Goal: Transaction & Acquisition: Subscribe to service/newsletter

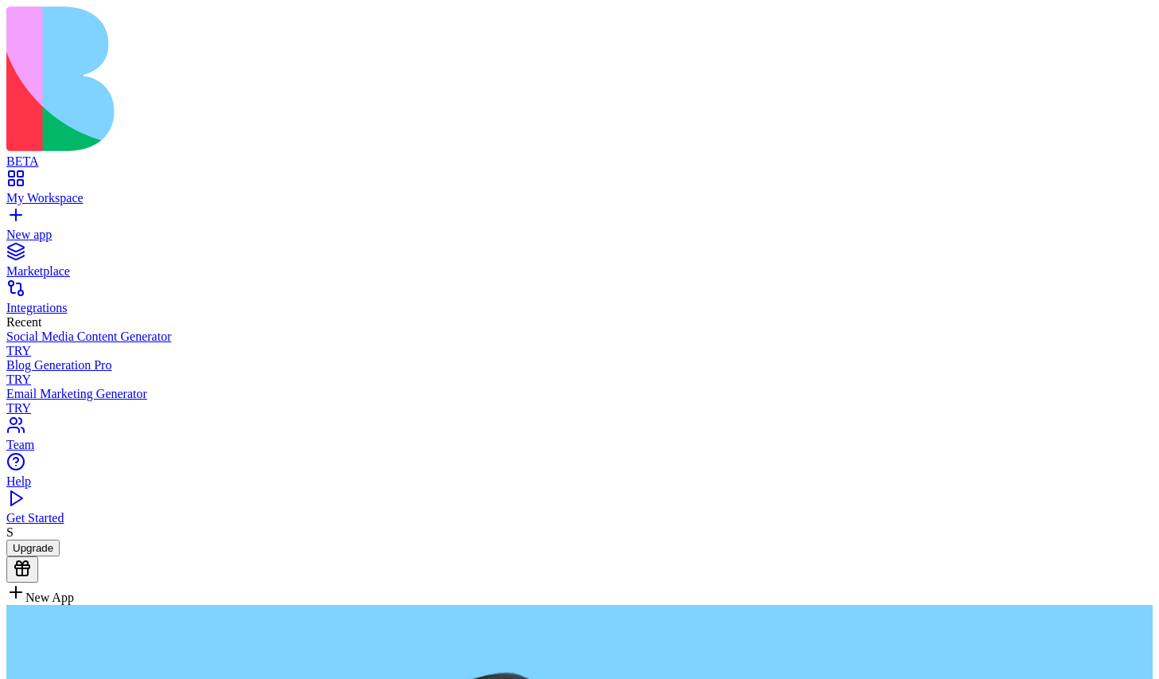
click at [60, 556] on button "Upgrade" at bounding box center [32, 547] width 53 height 17
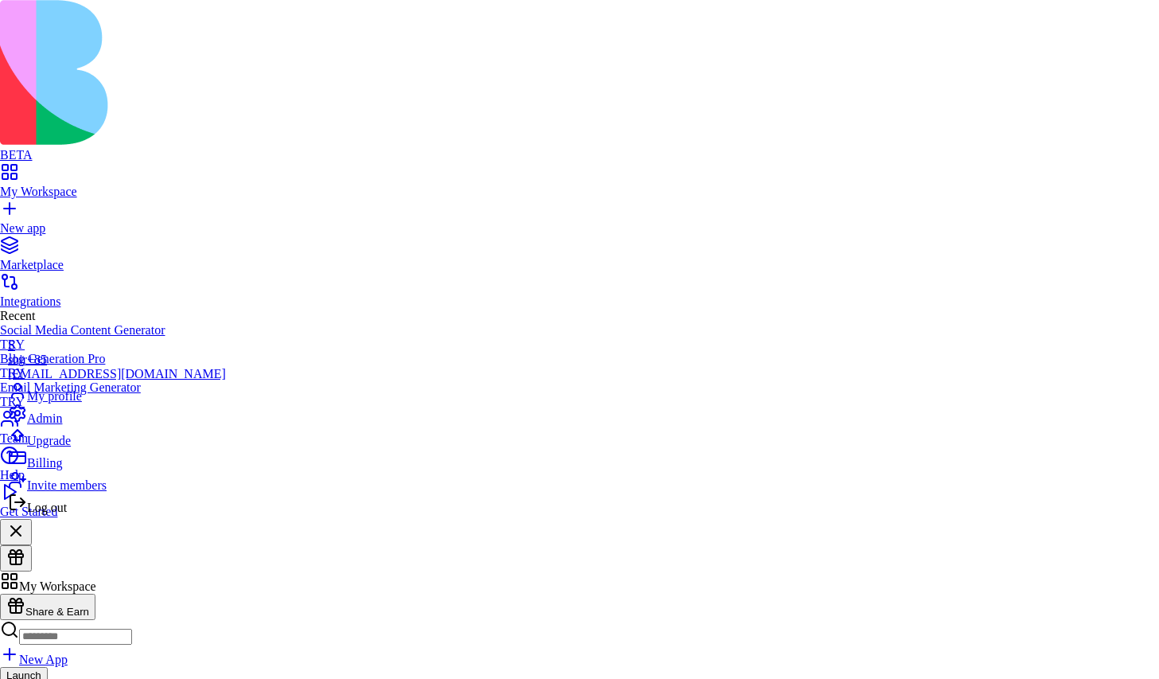
click at [84, 515] on div "Log out" at bounding box center [117, 503] width 218 height 22
